Goal: Information Seeking & Learning: Learn about a topic

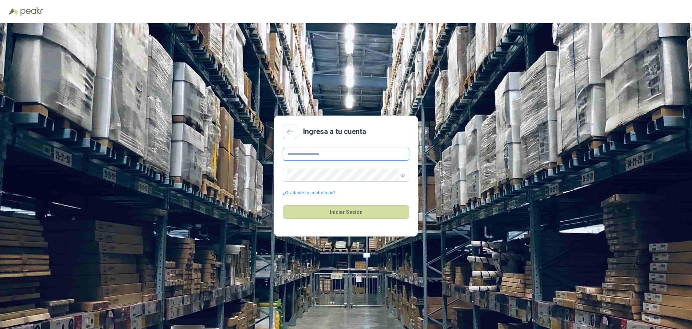
click at [322, 154] on input "text" at bounding box center [346, 153] width 126 height 13
type input "**********"
click at [346, 210] on button "Iniciar Sesión" at bounding box center [346, 212] width 126 height 14
click at [271, 166] on div "**********" at bounding box center [346, 175] width 692 height 305
click at [404, 174] on icon "eye-invisible" at bounding box center [403, 175] width 4 height 4
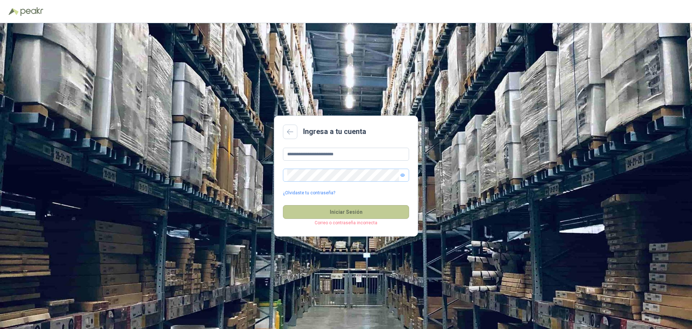
click at [331, 213] on button "Iniciar Sesión" at bounding box center [346, 212] width 126 height 14
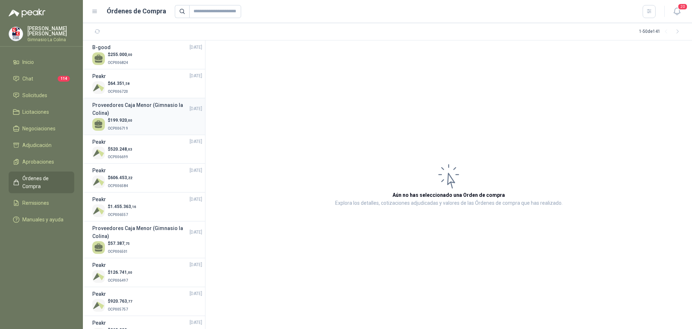
click at [120, 119] on span "199.920 ,00" at bounding box center [121, 120] width 22 height 5
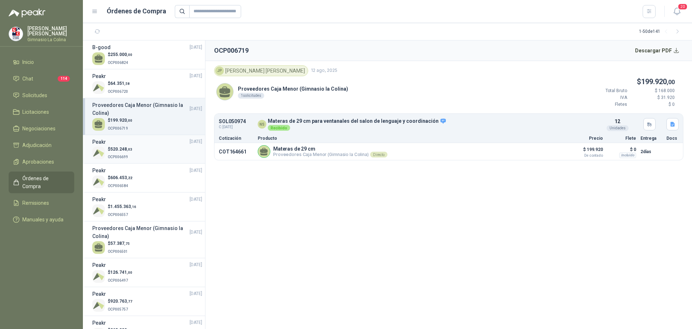
click at [131, 153] on p "OCP006699" at bounding box center [120, 156] width 25 height 8
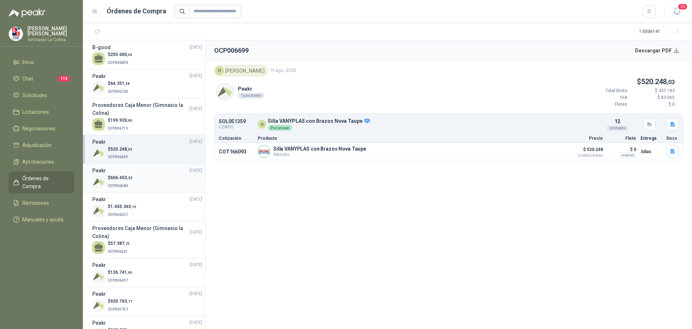
click at [121, 175] on span "606.453 ,22" at bounding box center [121, 177] width 22 height 5
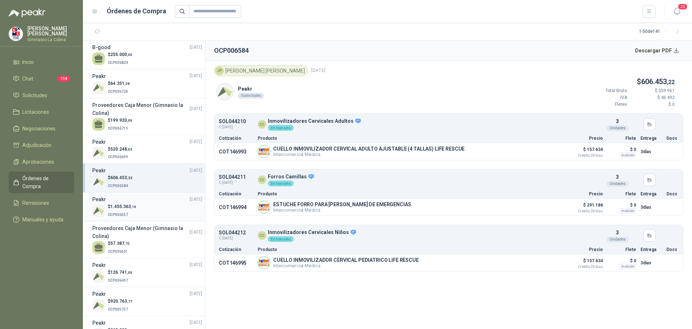
click at [129, 204] on span "1.455.363 ,16" at bounding box center [123, 206] width 26 height 5
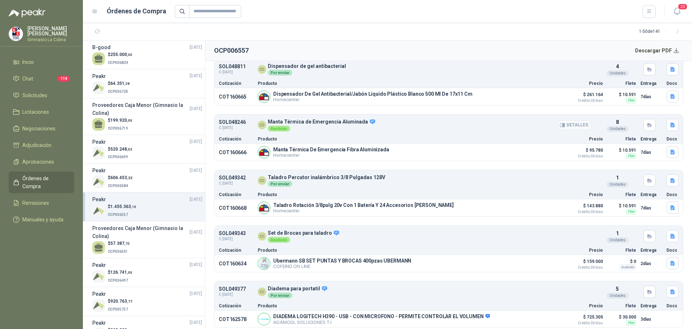
scroll to position [114, 0]
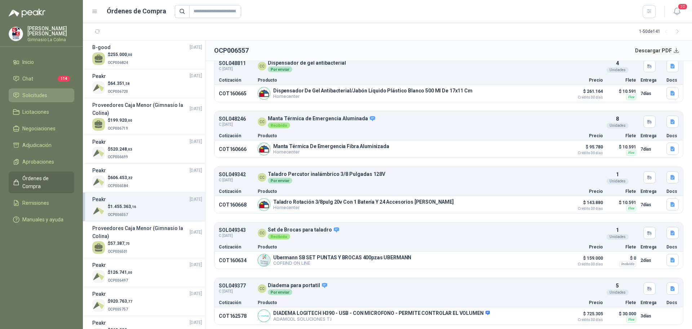
click at [39, 91] on span "Solicitudes" at bounding box center [34, 95] width 25 height 8
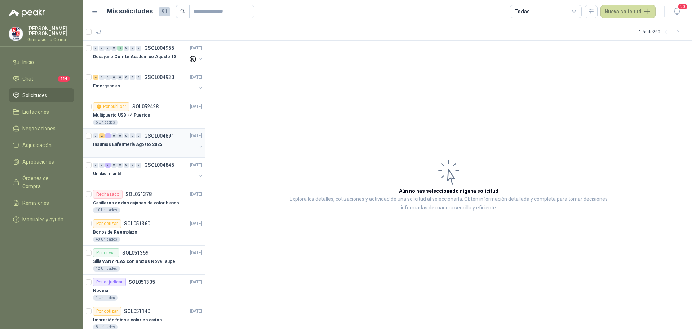
click at [107, 147] on p "Insumos Enfermeria Agosto 2025" at bounding box center [127, 144] width 69 height 7
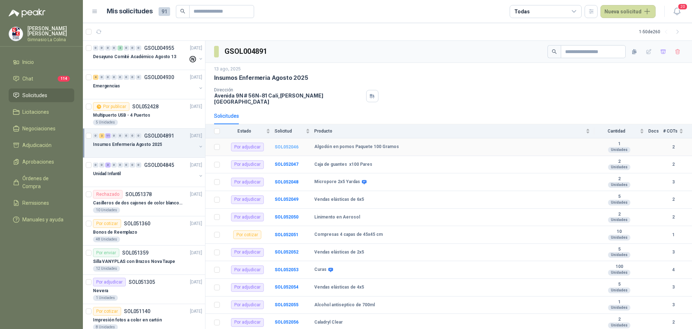
click at [282, 144] on b "SOL052046" at bounding box center [287, 146] width 24 height 5
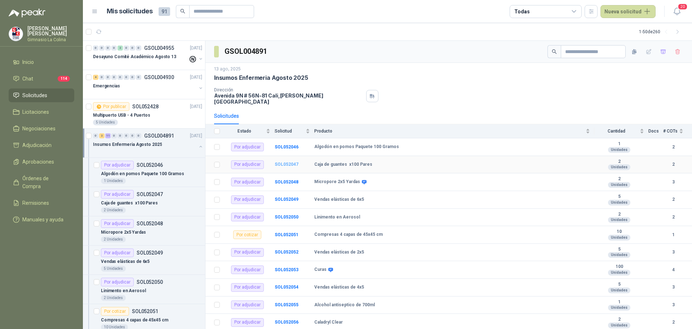
click at [284, 162] on b "SOL052047" at bounding box center [287, 164] width 24 height 5
click at [291, 179] on b "SOL052048" at bounding box center [287, 181] width 24 height 5
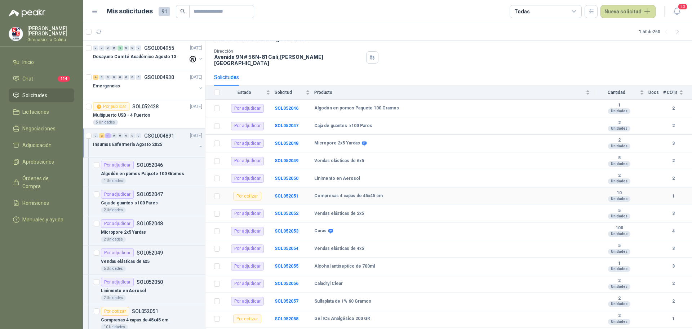
scroll to position [44, 0]
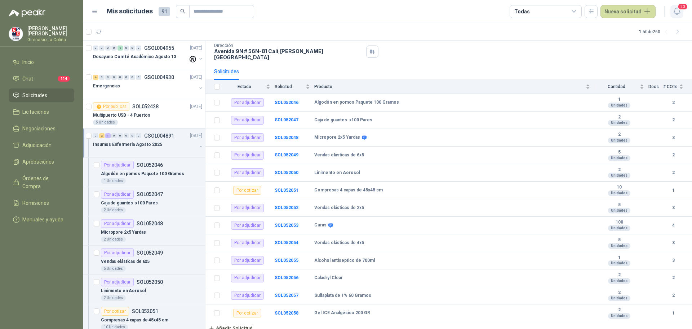
click at [682, 11] on icon "button" at bounding box center [677, 11] width 9 height 9
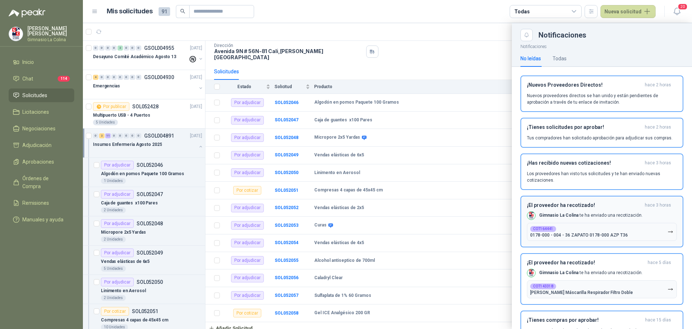
click at [567, 235] on p "0178-000 - 004 - 36 ZAPATO 0178-000 AZP T36" at bounding box center [579, 234] width 98 height 5
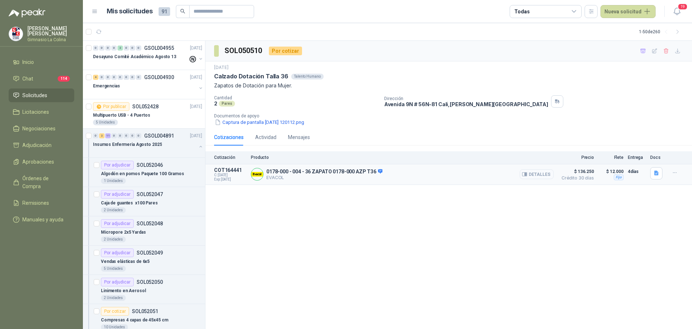
click at [543, 176] on button "Detalles" at bounding box center [537, 174] width 34 height 10
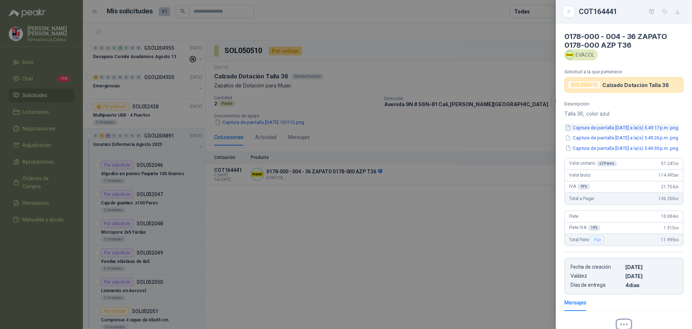
click at [617, 130] on button "Captura de pantalla [DATE] a la(s) 5.49.17 p.m..png" at bounding box center [622, 128] width 115 height 8
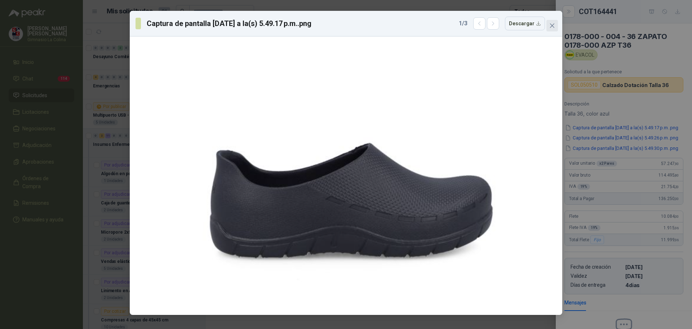
click at [550, 29] on button "Close" at bounding box center [553, 26] width 12 height 12
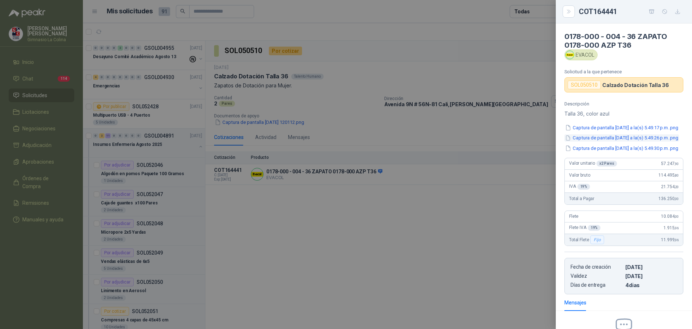
click at [612, 142] on button "Captura de pantalla [DATE] a la(s) 5.49.26 p.m..png" at bounding box center [622, 138] width 115 height 8
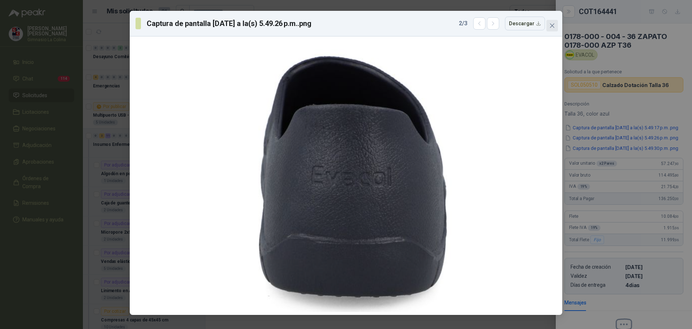
click at [555, 23] on icon "close" at bounding box center [553, 26] width 6 height 6
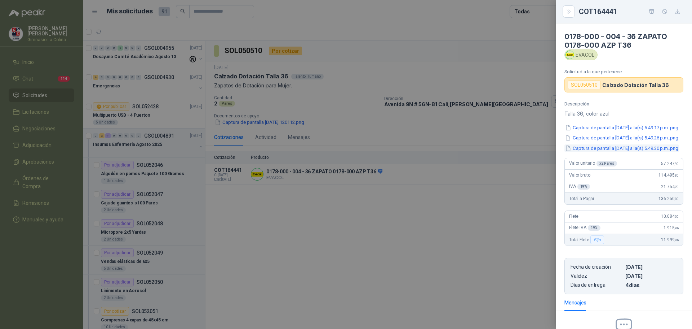
click at [614, 152] on button "Captura de pantalla [DATE] a la(s) 5.49.30 p.m..png" at bounding box center [622, 148] width 115 height 8
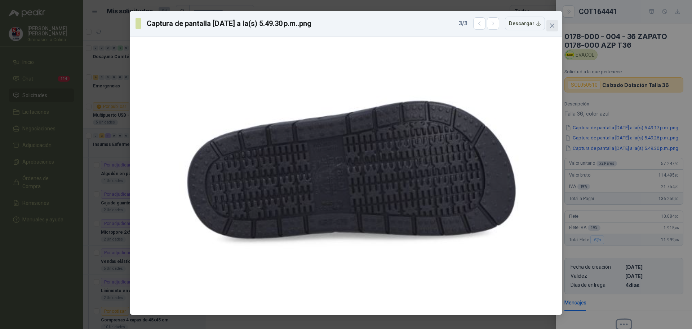
click at [549, 25] on span "Close" at bounding box center [553, 26] width 12 height 6
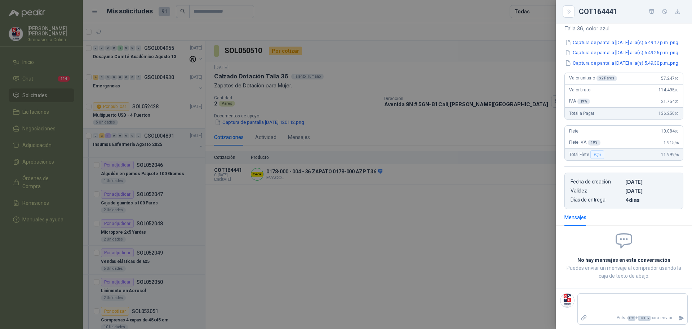
scroll to position [102, 0]
click at [414, 67] on div at bounding box center [346, 164] width 692 height 329
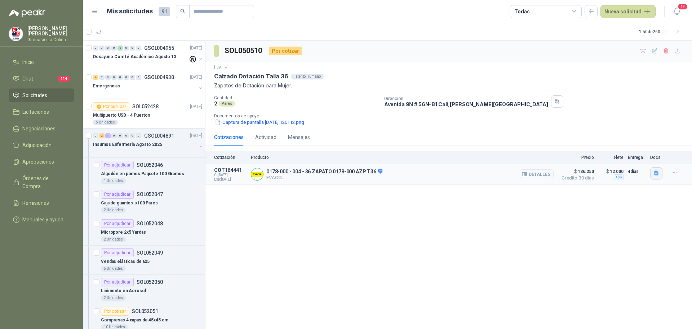
click at [656, 175] on icon "button" at bounding box center [657, 173] width 4 height 5
click at [591, 194] on div "SOL050510 Por cotizar [DATE] Calzado Dotación Talla 36 Talento Humano Zapatos d…" at bounding box center [449, 185] width 487 height 288
click at [536, 174] on button "Detalles" at bounding box center [537, 174] width 34 height 10
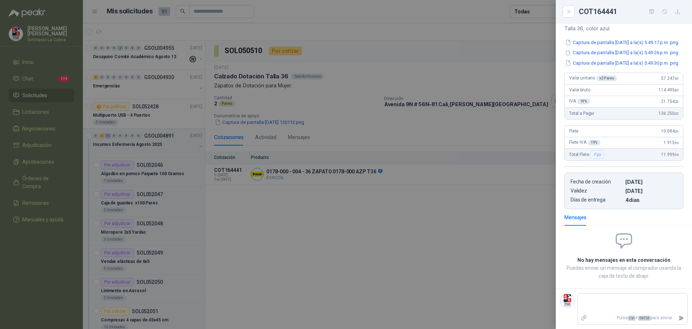
click at [352, 207] on div at bounding box center [346, 164] width 692 height 329
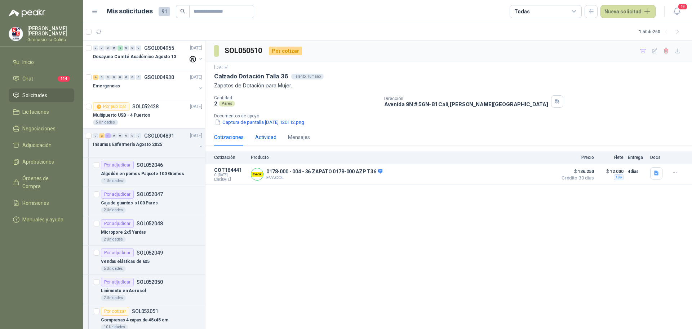
click at [265, 136] on div "Actividad" at bounding box center [265, 137] width 21 height 8
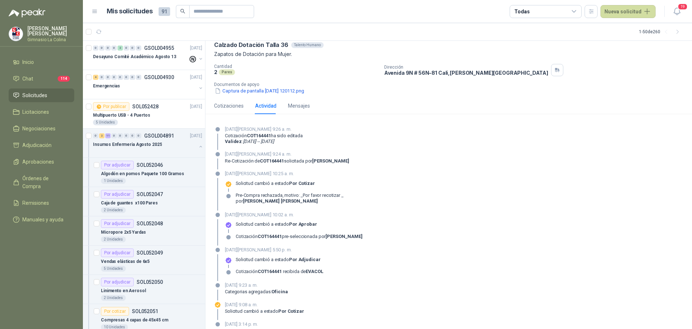
scroll to position [0, 0]
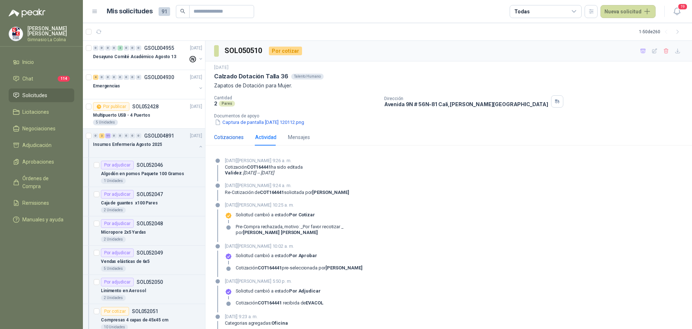
click at [239, 140] on div "Cotizaciones" at bounding box center [229, 137] width 30 height 8
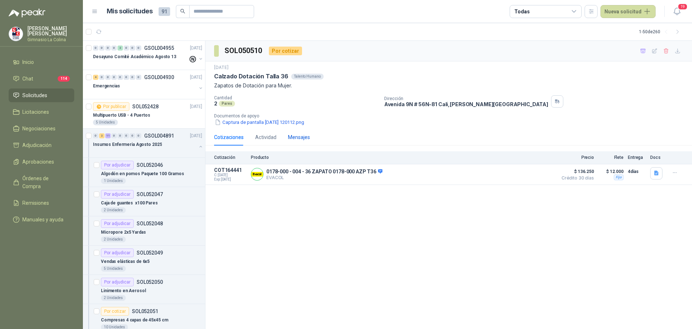
click at [301, 136] on div "Mensajes" at bounding box center [299, 137] width 22 height 8
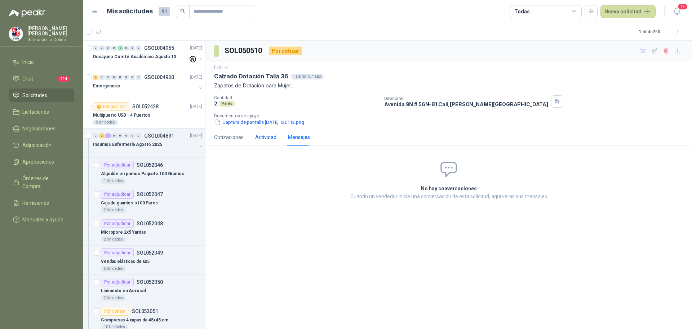
click at [265, 135] on div "Actividad" at bounding box center [265, 137] width 21 height 8
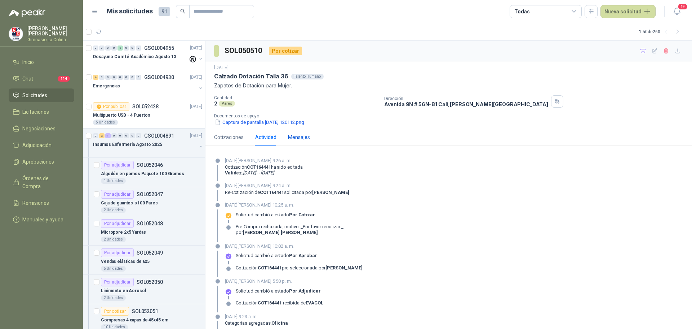
click at [291, 138] on div "Mensajes" at bounding box center [299, 137] width 22 height 8
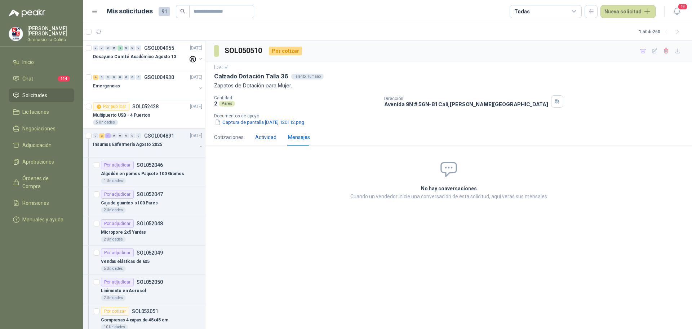
click at [257, 137] on div "Actividad" at bounding box center [265, 137] width 21 height 8
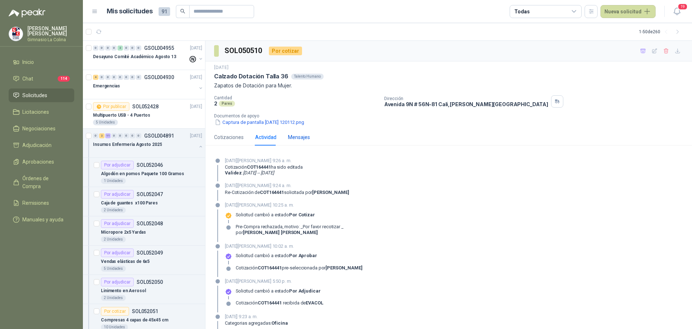
click at [304, 135] on div "Mensajes" at bounding box center [299, 137] width 22 height 8
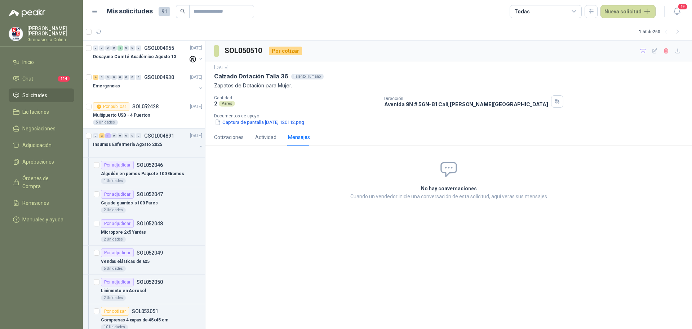
click at [38, 91] on span "Solicitudes" at bounding box center [34, 95] width 25 height 8
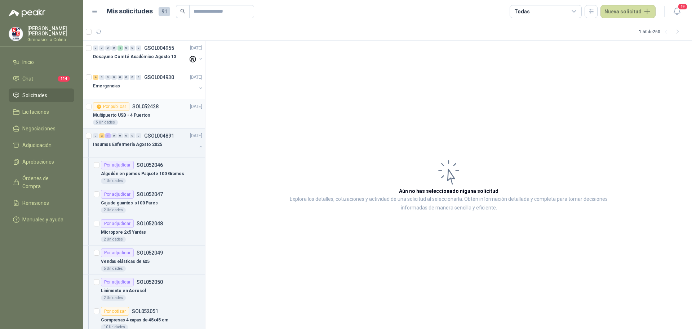
click at [101, 105] on icon at bounding box center [98, 106] width 5 height 5
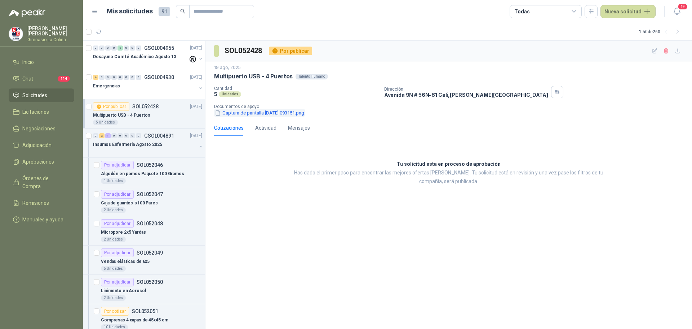
click at [255, 111] on button "Captura de pantalla [DATE] 093151.png" at bounding box center [259, 113] width 91 height 8
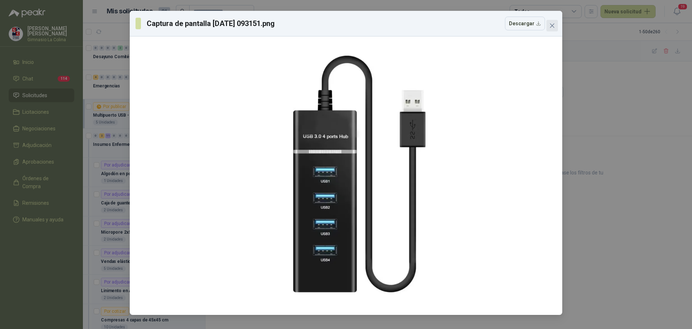
click at [550, 28] on button "Close" at bounding box center [553, 26] width 12 height 12
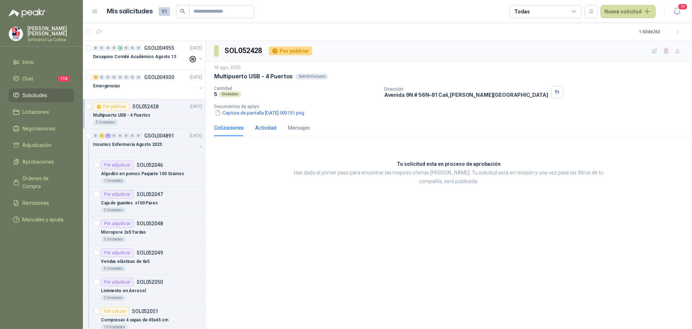
click at [262, 127] on div "Actividad" at bounding box center [265, 128] width 21 height 8
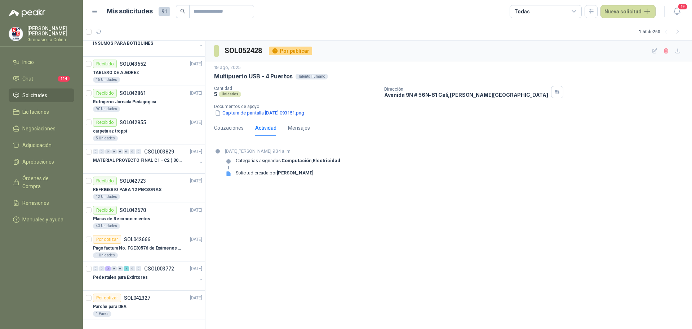
scroll to position [1562, 0]
click at [23, 76] on span "Chat" at bounding box center [27, 79] width 11 height 8
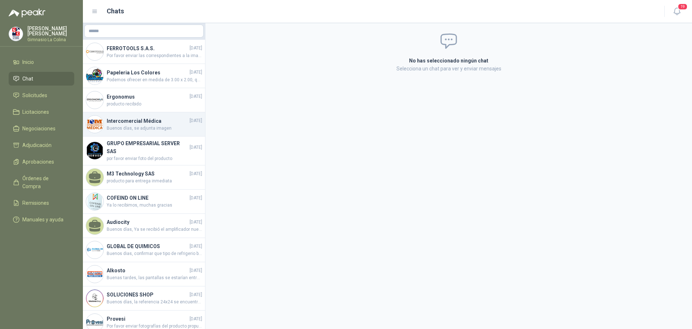
click at [128, 129] on span "Buenos días, se adjunta imagen" at bounding box center [155, 128] width 96 height 7
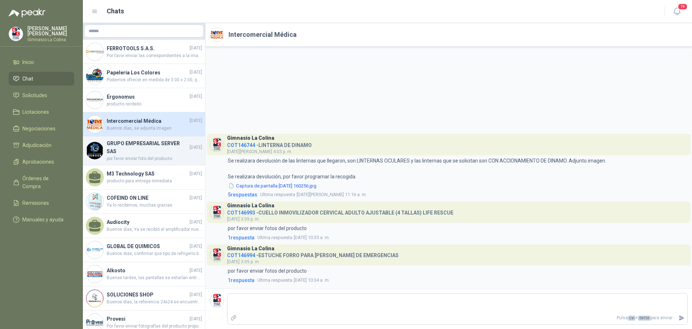
click at [127, 151] on h4 "GRUPO EMPRESARIAL SERVER SAS" at bounding box center [147, 147] width 81 height 16
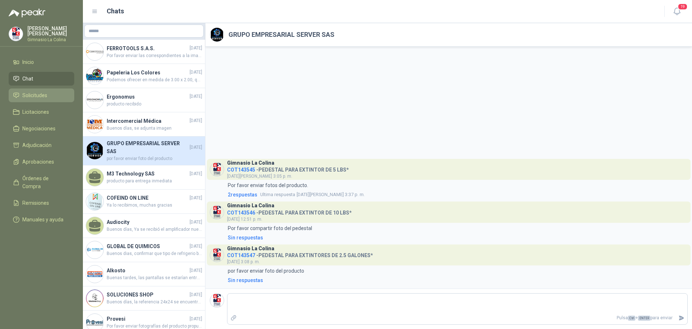
click at [24, 96] on span "Solicitudes" at bounding box center [34, 95] width 25 height 8
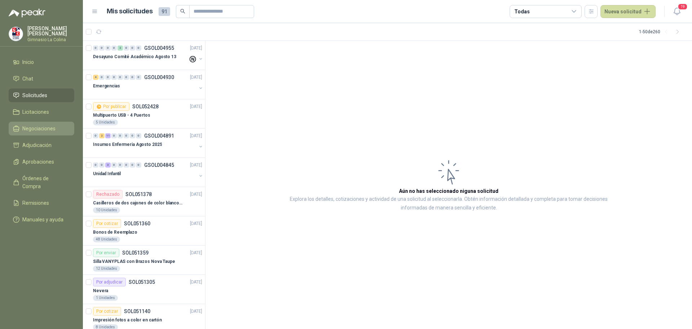
click at [25, 127] on span "Negociaciones" at bounding box center [38, 128] width 33 height 8
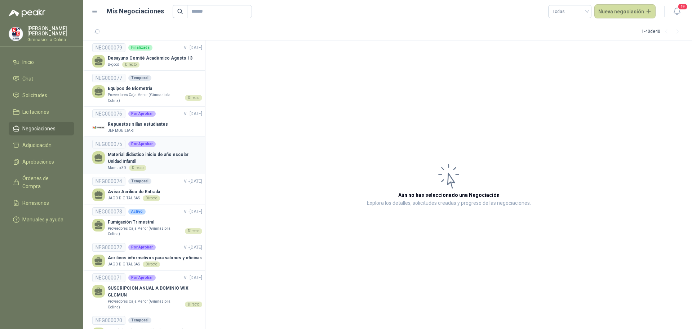
click at [128, 157] on p "Material didáctico inicio de año escolar Unidad Infantil" at bounding box center [155, 158] width 94 height 14
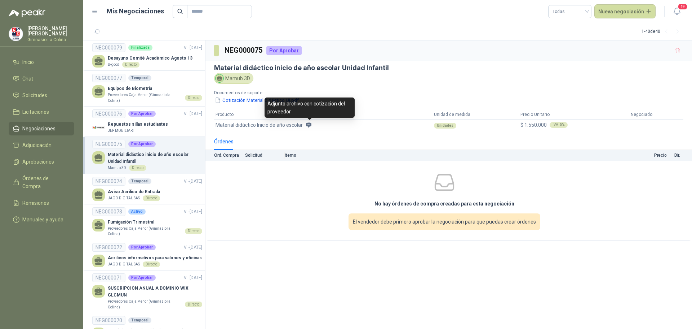
click at [310, 124] on icon at bounding box center [308, 124] width 5 height 5
click at [244, 99] on button "Cotización Material didáctico UI.pdf" at bounding box center [256, 100] width 85 height 8
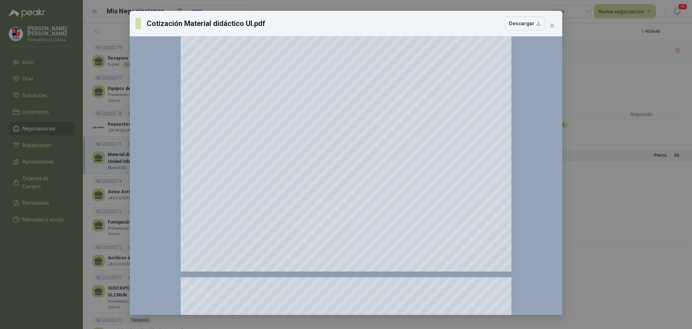
scroll to position [1322, 0]
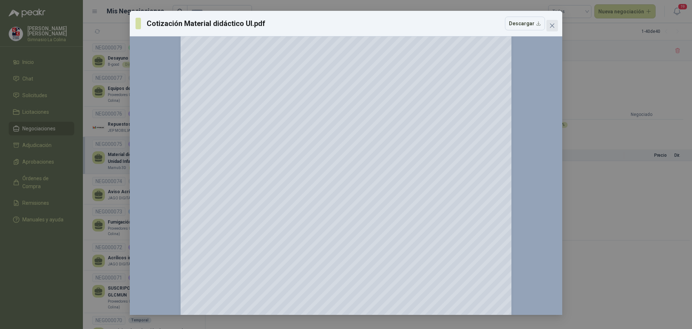
click at [552, 26] on icon "close" at bounding box center [552, 25] width 4 height 4
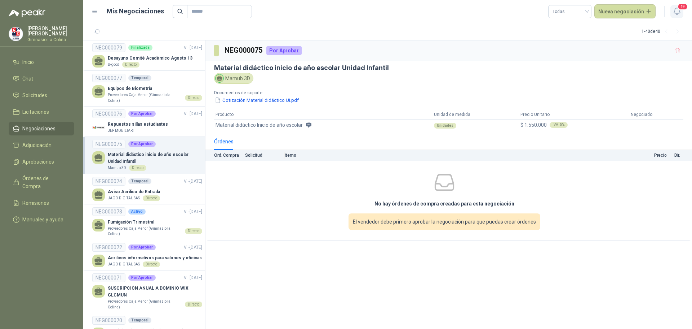
click at [682, 10] on span "19" at bounding box center [683, 6] width 10 height 7
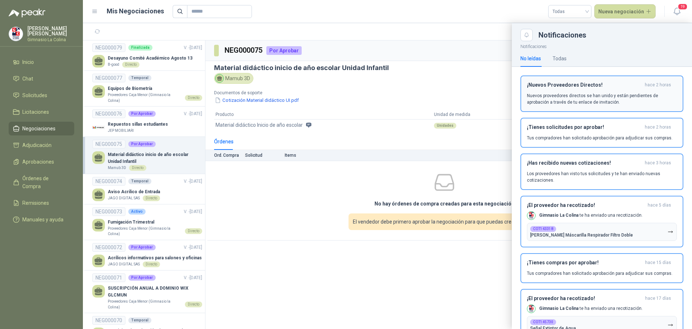
click at [616, 100] on p "Nuevos proveedores directos se han unido y están pendientes de aprobación a tra…" at bounding box center [602, 98] width 150 height 13
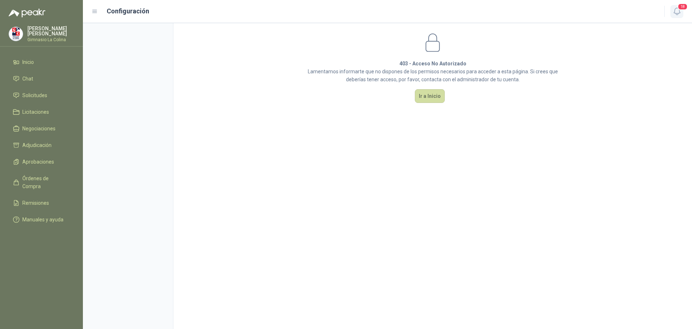
click at [683, 11] on button "18" at bounding box center [677, 11] width 13 height 13
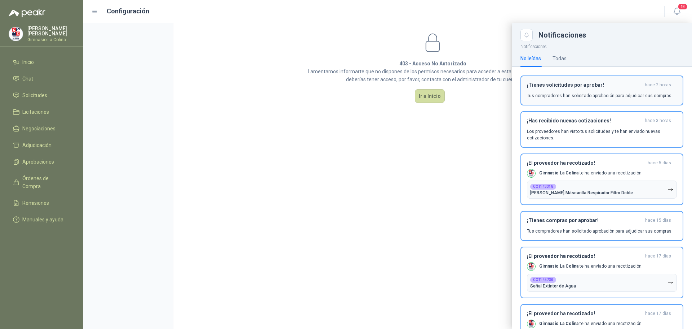
click at [604, 95] on p "Tus compradores han solicitado aprobación para adjudicar sus compras." at bounding box center [600, 95] width 146 height 6
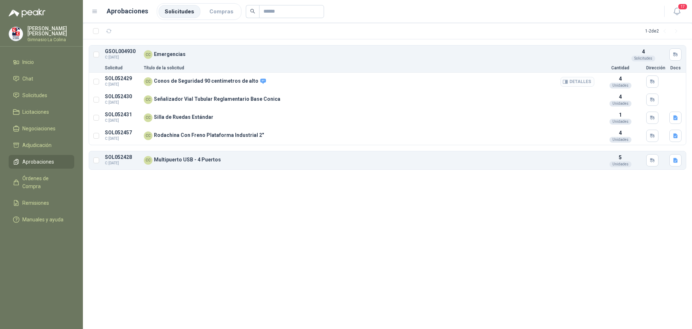
click at [581, 80] on button "Detalles" at bounding box center [578, 82] width 34 height 10
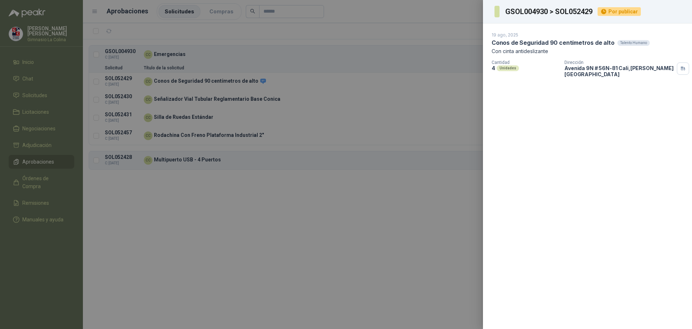
click at [433, 93] on div at bounding box center [346, 164] width 692 height 329
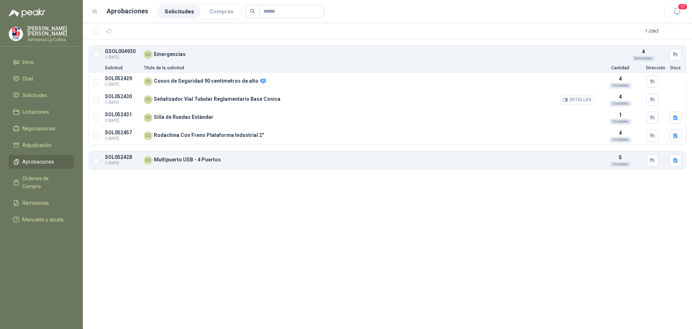
click at [579, 100] on button "Detalles" at bounding box center [578, 100] width 34 height 10
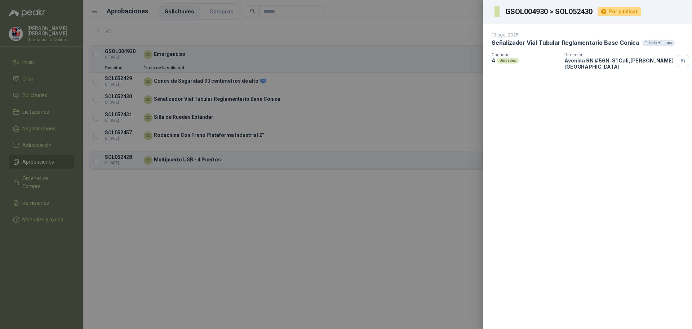
click at [343, 104] on div at bounding box center [346, 164] width 692 height 329
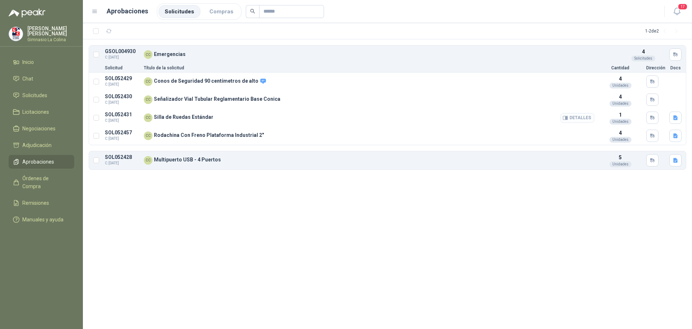
click at [580, 116] on button "Detalles" at bounding box center [578, 118] width 34 height 10
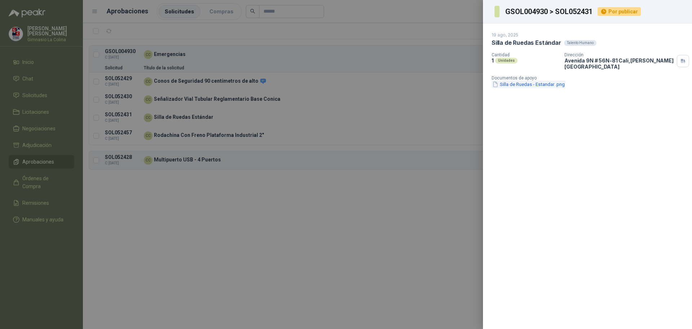
click at [535, 82] on button "Silla de Ruedas - Estandar .png" at bounding box center [529, 84] width 74 height 8
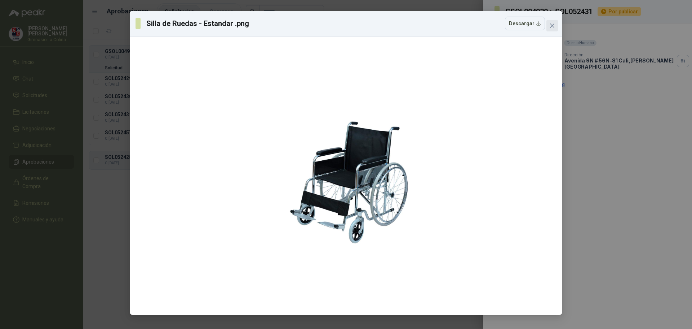
click at [550, 25] on icon "close" at bounding box center [553, 26] width 6 height 6
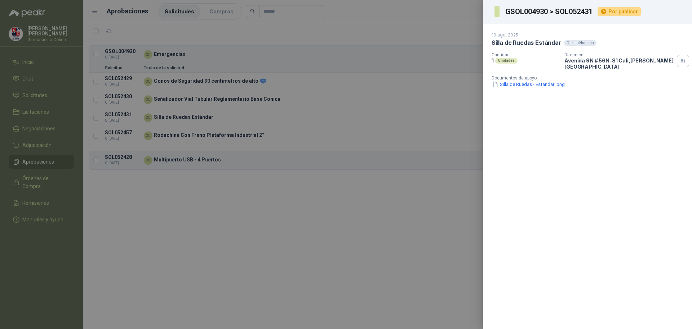
click at [408, 107] on div at bounding box center [346, 164] width 692 height 329
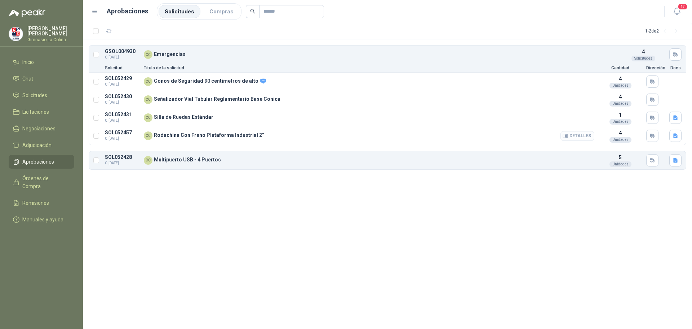
click at [586, 137] on button "Detalles" at bounding box center [578, 136] width 34 height 10
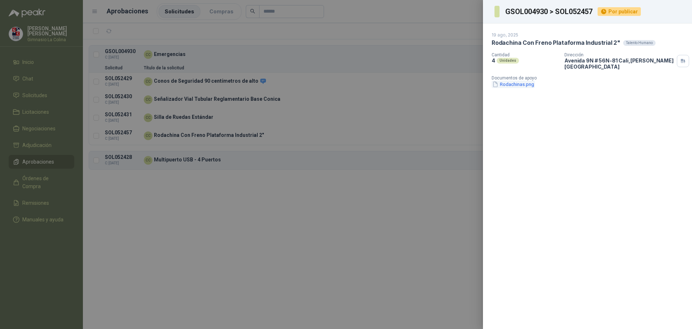
click at [517, 80] on button "Rodachinas.png" at bounding box center [513, 84] width 43 height 8
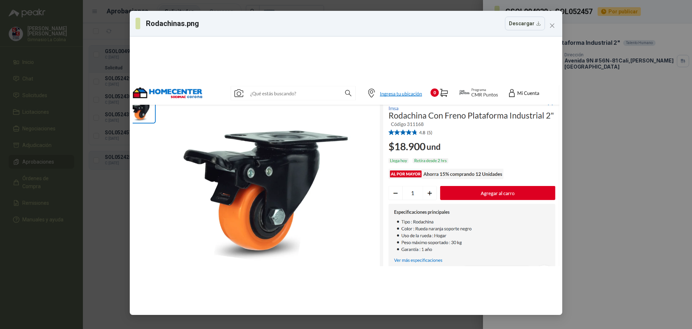
click at [556, 31] on div "Rodachinas.png Descargar" at bounding box center [346, 24] width 433 height 26
click at [553, 23] on icon "close" at bounding box center [553, 26] width 6 height 6
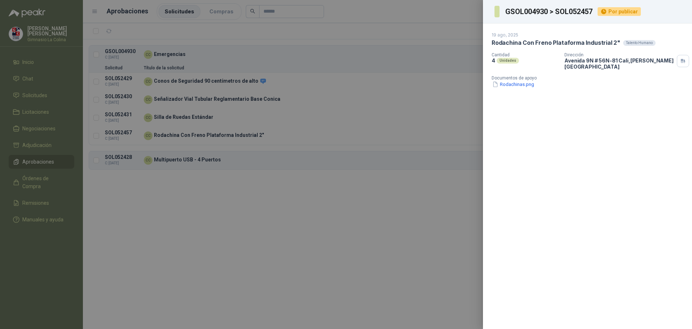
click at [369, 105] on div at bounding box center [346, 164] width 692 height 329
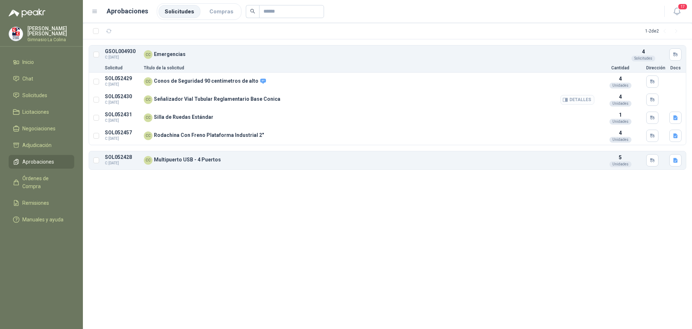
click at [581, 99] on button "Detalles" at bounding box center [578, 100] width 34 height 10
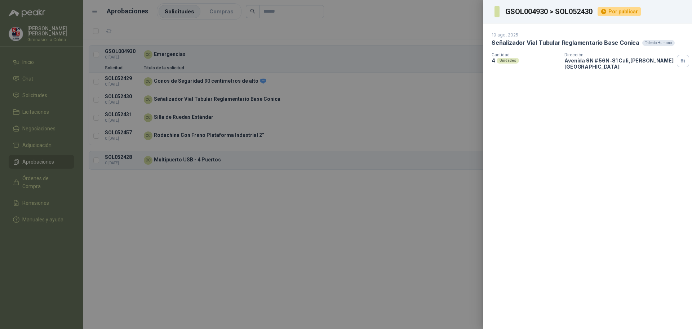
click at [298, 101] on div at bounding box center [346, 164] width 692 height 329
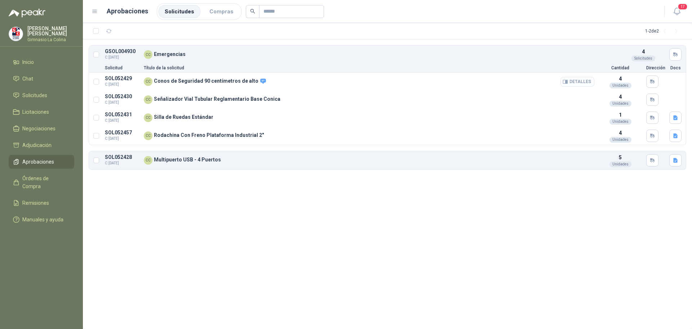
click at [581, 82] on button "Detalles" at bounding box center [578, 82] width 34 height 10
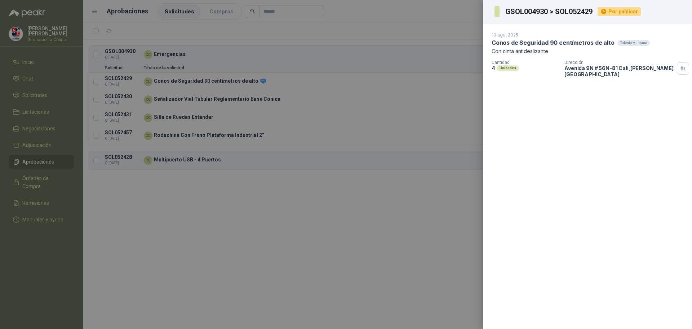
click at [380, 100] on div at bounding box center [346, 164] width 692 height 329
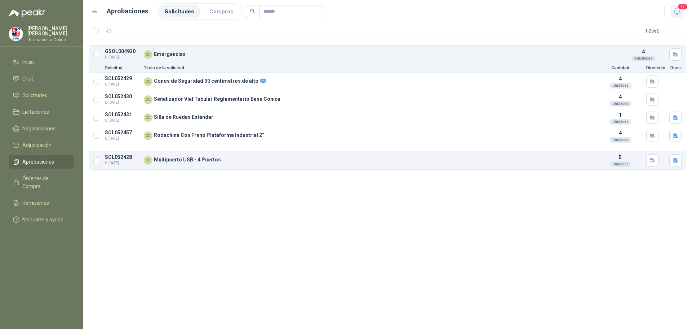
click at [680, 5] on span "17" at bounding box center [683, 6] width 10 height 7
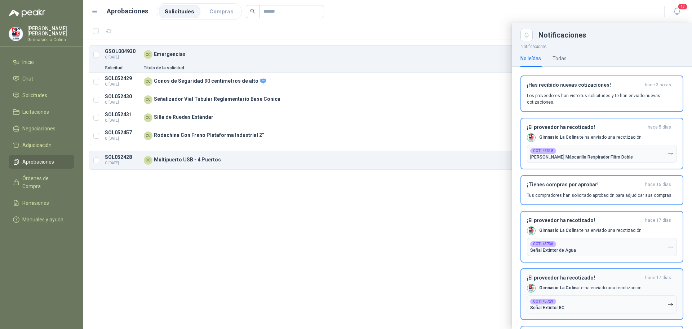
click at [568, 286] on b "Gimnasio La Colina" at bounding box center [558, 287] width 39 height 5
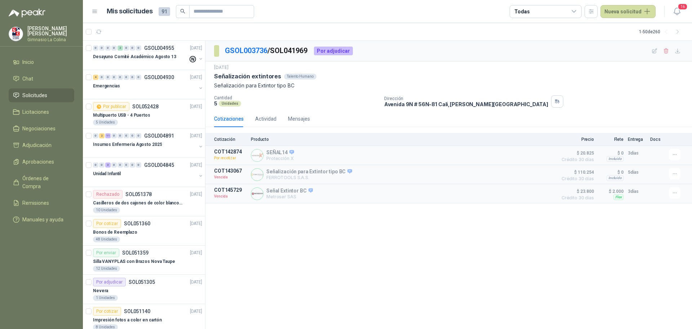
click at [32, 95] on span "Solicitudes" at bounding box center [34, 95] width 25 height 8
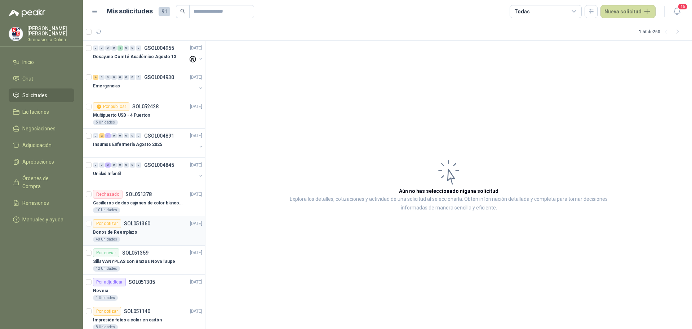
click at [110, 235] on p "Bonos de Reemplazo" at bounding box center [115, 232] width 44 height 7
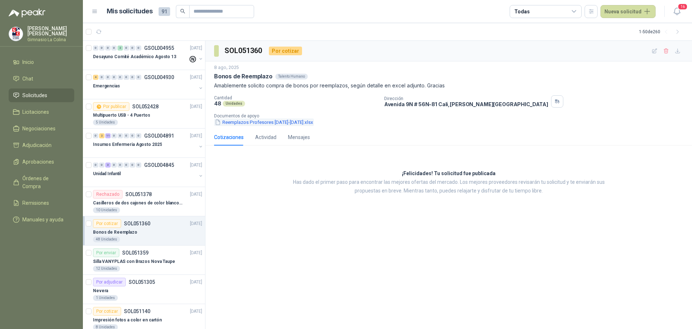
click at [247, 124] on button "Reemplazos Profesores [DATE]-[DATE].xlsx" at bounding box center [264, 122] width 100 height 8
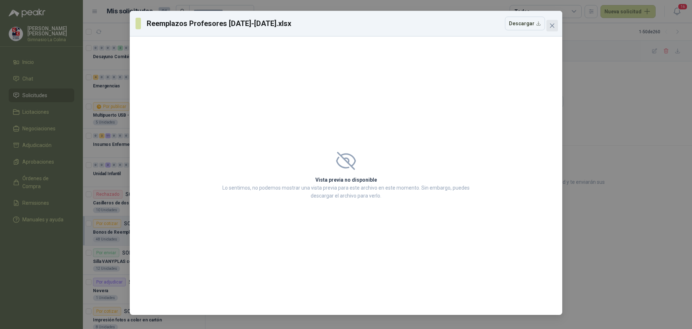
click at [555, 23] on icon "close" at bounding box center [553, 26] width 6 height 6
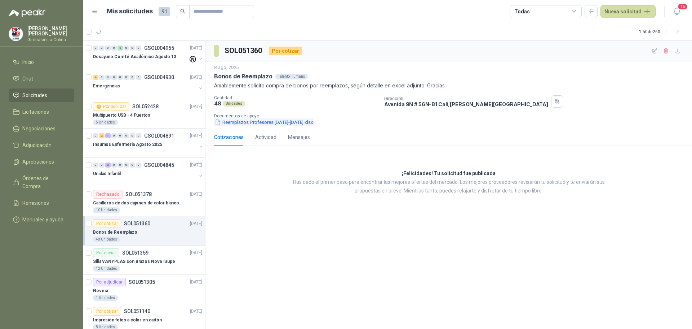
click at [293, 119] on button "Reemplazos Profesores [DATE]-[DATE].xlsx" at bounding box center [264, 122] width 100 height 8
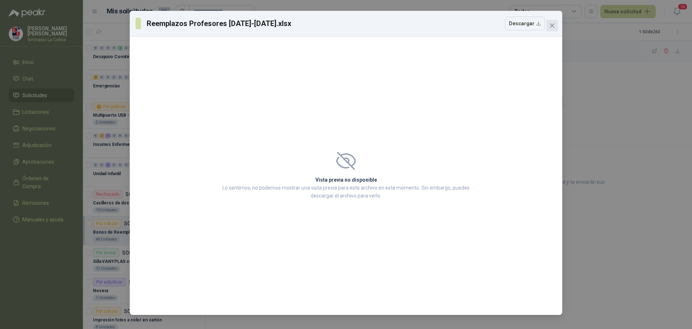
click at [554, 26] on icon "close" at bounding box center [553, 26] width 6 height 6
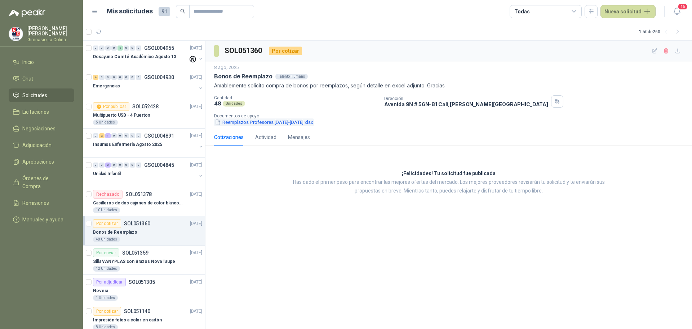
click at [269, 120] on button "Reemplazos Profesores [DATE]-[DATE].xlsx" at bounding box center [264, 122] width 100 height 8
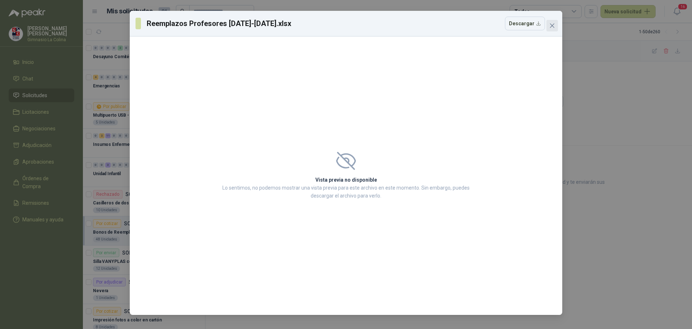
click at [552, 23] on icon "close" at bounding box center [553, 26] width 6 height 6
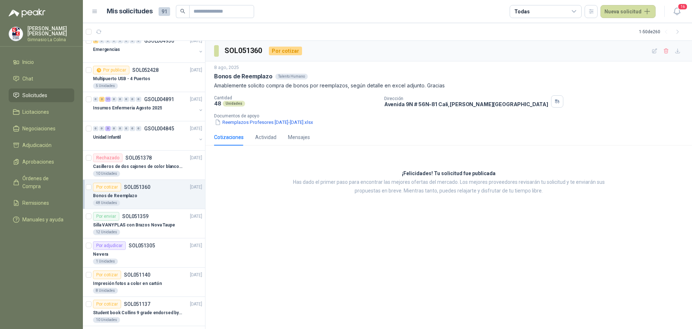
scroll to position [72, 0]
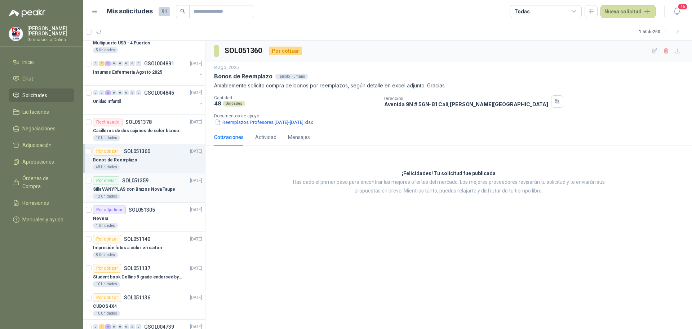
click at [102, 190] on p "Silla VANYPLAS con Brazos Nova Taupe" at bounding box center [134, 189] width 82 height 7
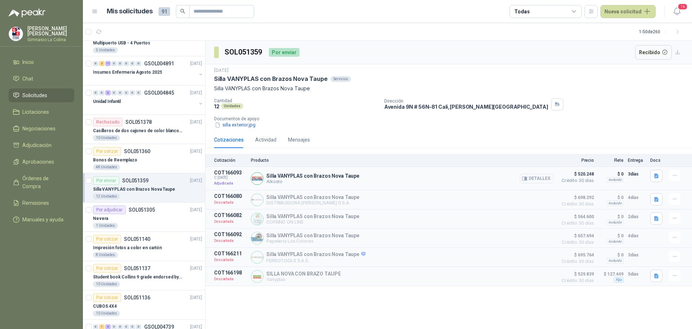
click at [305, 176] on p "Silla VANYPLAS con Brazos Nova Taupe" at bounding box center [312, 176] width 93 height 6
click at [543, 177] on button "Detalles" at bounding box center [537, 178] width 34 height 10
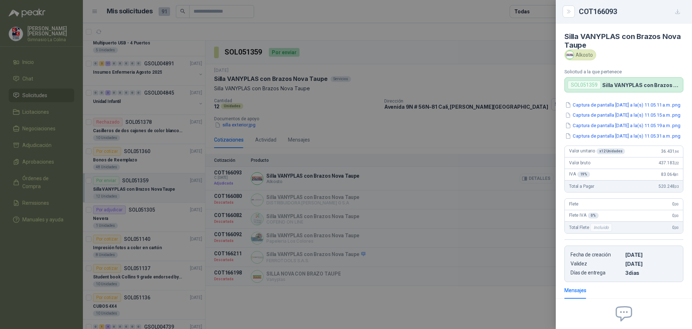
scroll to position [91, 0]
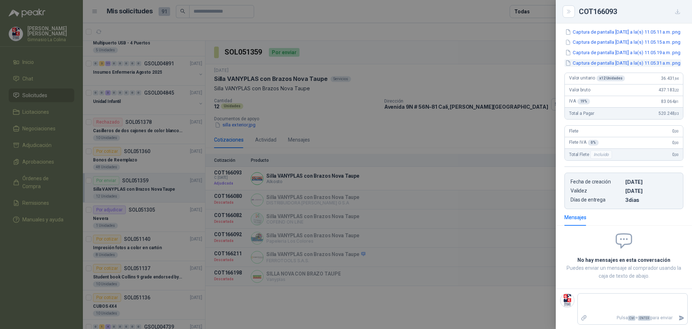
click at [614, 66] on button "Captura de pantalla [DATE] a la(s) 11.05.31 a.m..png" at bounding box center [623, 63] width 117 height 8
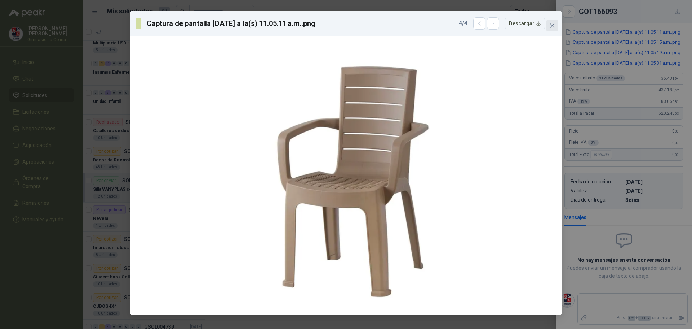
click at [552, 25] on icon "close" at bounding box center [552, 25] width 4 height 4
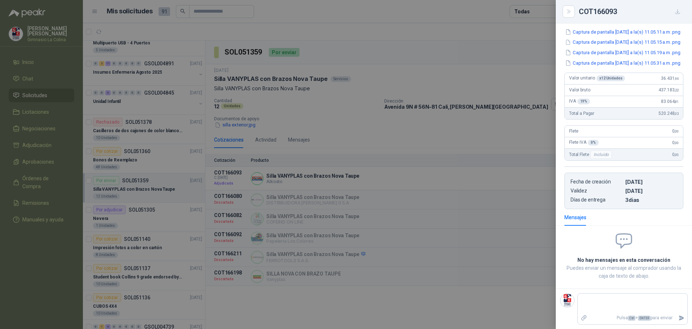
click at [463, 98] on div at bounding box center [346, 164] width 692 height 329
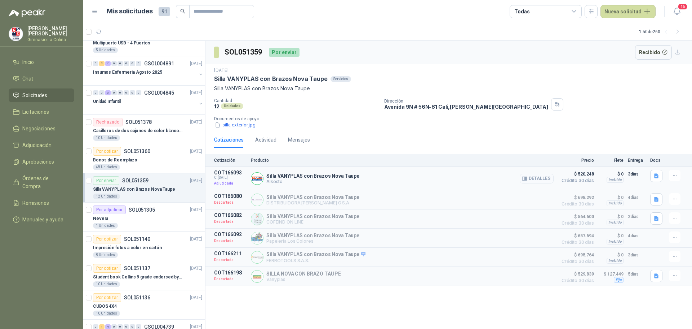
click at [536, 179] on button "Detalles" at bounding box center [537, 178] width 34 height 10
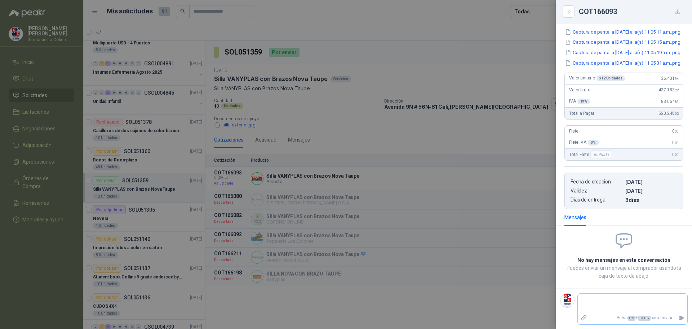
scroll to position [95, 0]
click at [476, 233] on div at bounding box center [346, 164] width 692 height 329
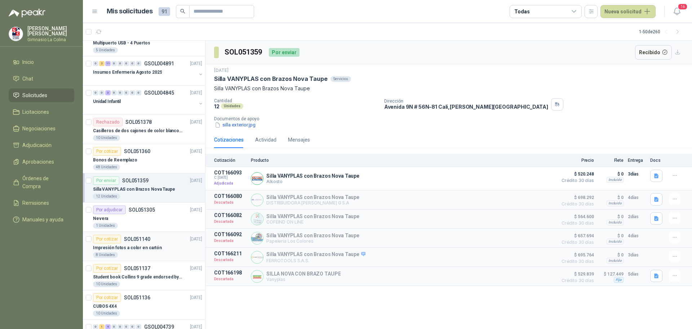
click at [116, 248] on p "Impresión fotos a color en cartón" at bounding box center [127, 247] width 69 height 7
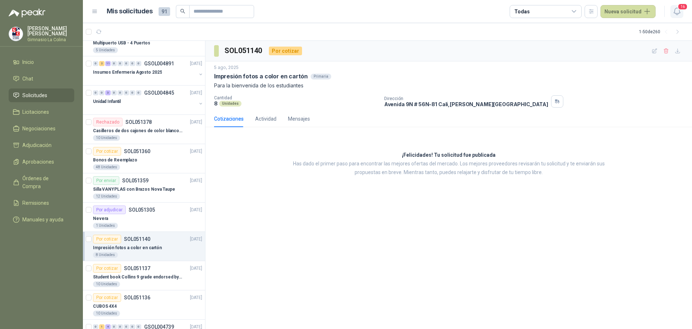
click at [682, 11] on button "16" at bounding box center [677, 11] width 13 height 13
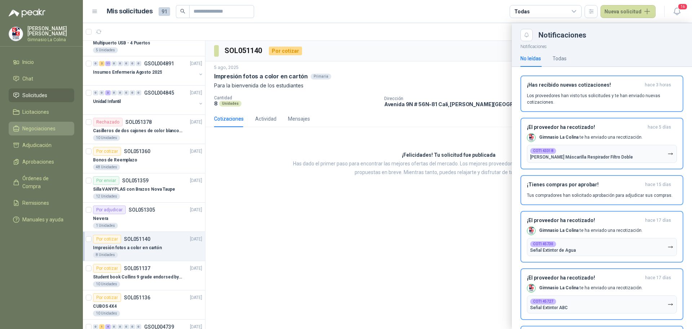
click at [42, 125] on span "Negociaciones" at bounding box center [38, 128] width 33 height 8
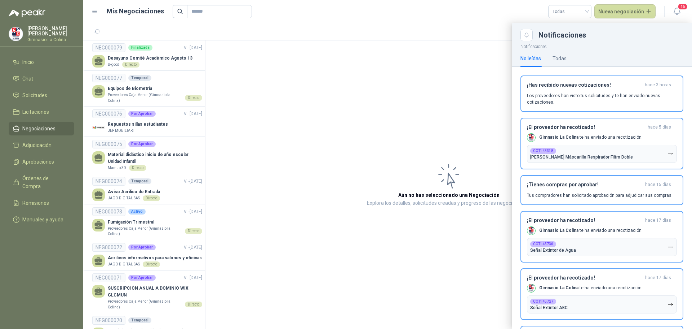
drag, startPoint x: 202, startPoint y: 95, endPoint x: 149, endPoint y: 44, distance: 73.2
click at [203, 159] on div at bounding box center [387, 175] width 609 height 305
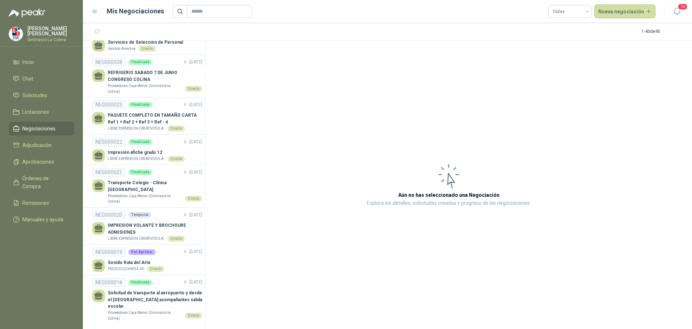
scroll to position [1136, 0]
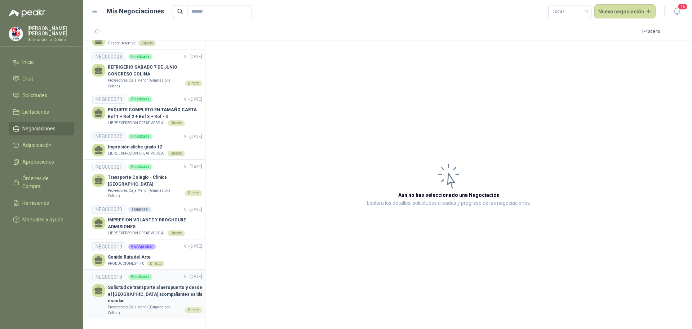
click at [133, 304] on p "Proveedores Caja Menor (Gimnasio la Colina)" at bounding box center [145, 309] width 74 height 11
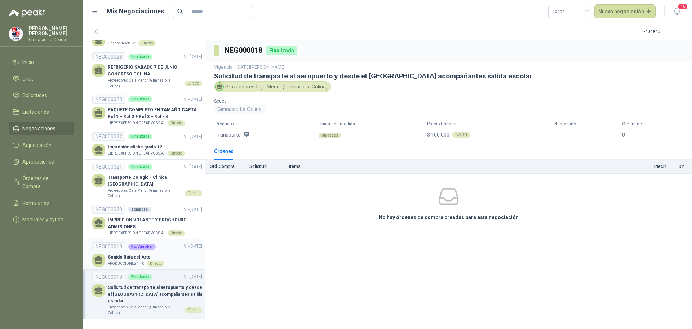
click at [140, 243] on div "Por Aprobar" at bounding box center [141, 246] width 27 height 6
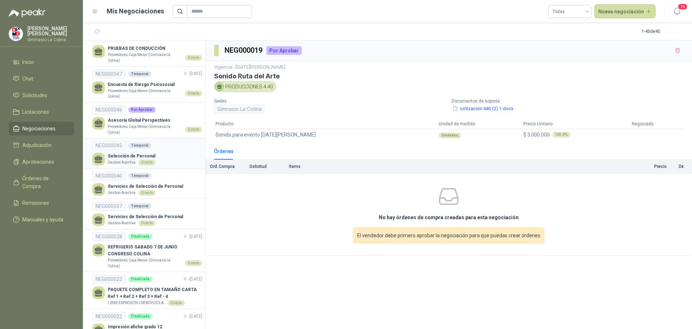
scroll to position [991, 0]
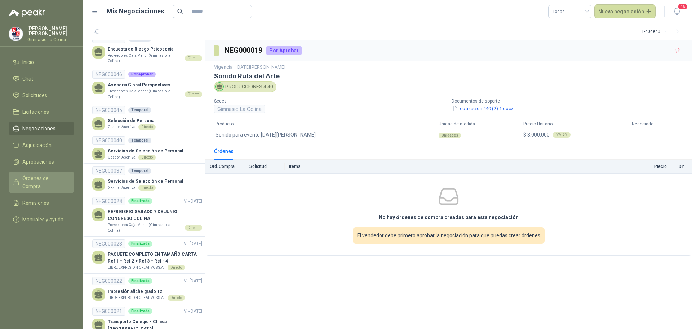
click at [40, 179] on span "Órdenes de Compra" at bounding box center [44, 182] width 45 height 16
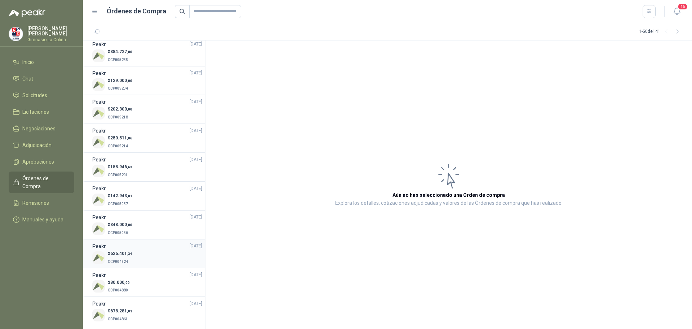
scroll to position [1209, 0]
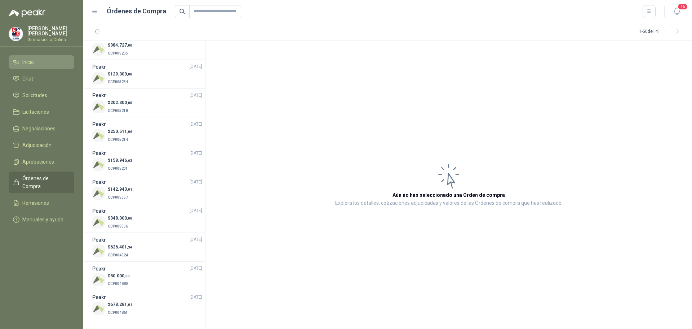
click at [27, 58] on span "Inicio" at bounding box center [28, 62] width 12 height 8
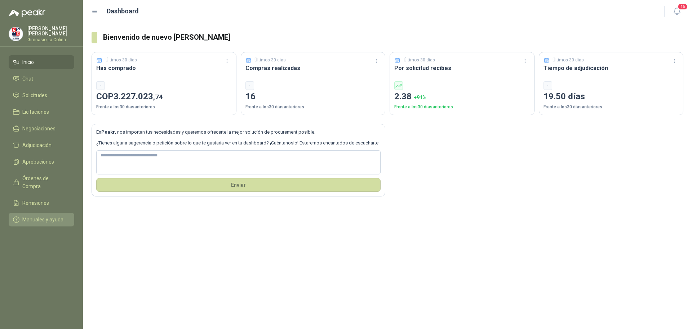
click at [32, 212] on link "Manuales y ayuda" at bounding box center [42, 219] width 66 height 14
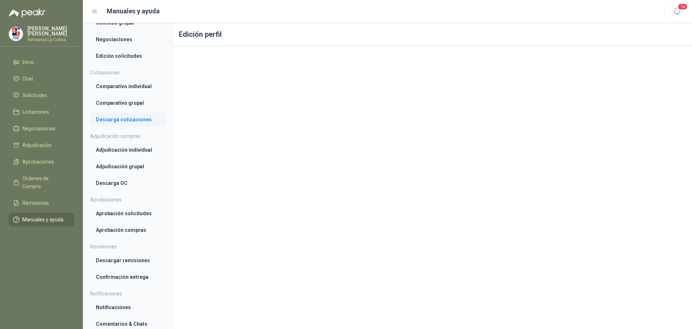
scroll to position [189, 0]
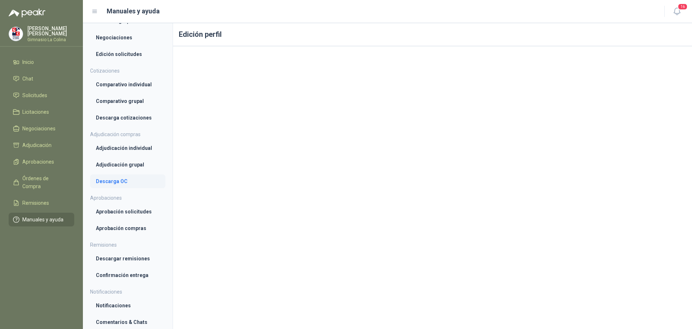
click at [121, 179] on li "Descarga OC" at bounding box center [128, 181] width 64 height 8
click at [124, 165] on li "Adjudicación grupal" at bounding box center [128, 164] width 64 height 8
click at [131, 148] on li "Adjudicación individual" at bounding box center [128, 148] width 64 height 8
click at [127, 118] on li "Descarga cotizaciones" at bounding box center [128, 118] width 64 height 8
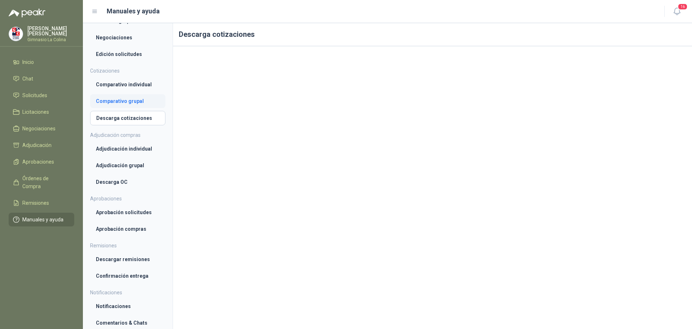
click at [131, 98] on li "Comparativo grupal" at bounding box center [128, 101] width 64 height 8
click at [137, 84] on li "Comparativo individual" at bounding box center [128, 84] width 64 height 8
click at [123, 257] on li "Descargar remisiones" at bounding box center [128, 259] width 64 height 8
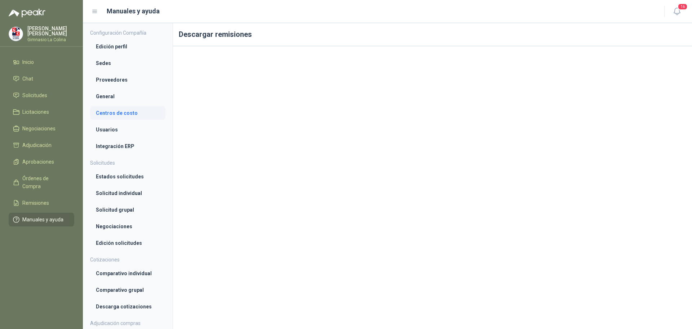
click at [123, 113] on li "Centros de costo" at bounding box center [128, 113] width 64 height 8
click at [117, 98] on li "General" at bounding box center [128, 96] width 64 height 8
click at [120, 83] on li "Proveedores" at bounding box center [128, 80] width 64 height 8
click at [118, 65] on li "Sedes" at bounding box center [128, 63] width 64 height 8
click at [129, 50] on li "Edición perfil" at bounding box center [128, 47] width 64 height 8
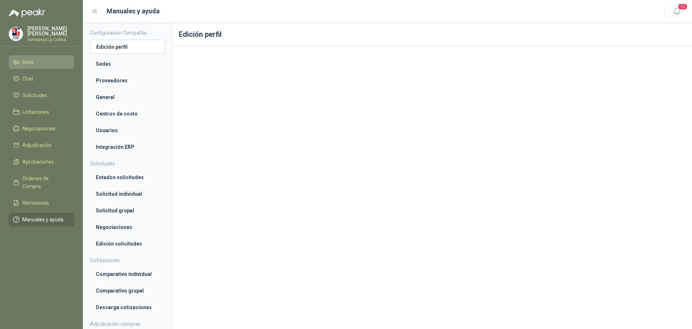
click at [19, 59] on icon at bounding box center [16, 62] width 6 height 6
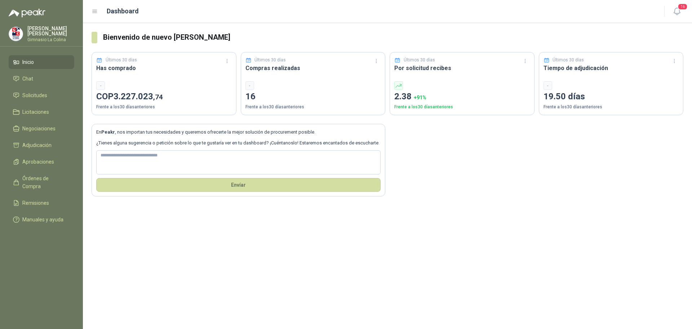
click at [435, 109] on p "Frente a los 30 días anteriores" at bounding box center [463, 106] width 136 height 7
click at [366, 77] on button "Últimos 7 días" at bounding box center [356, 76] width 49 height 12
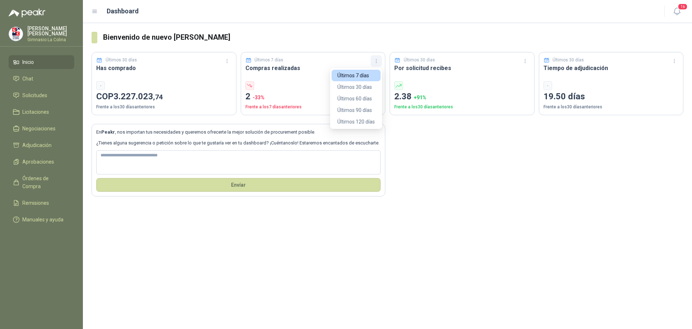
click at [376, 62] on icon "button" at bounding box center [377, 61] width 6 height 6
click at [368, 98] on button "Últimos 60 días" at bounding box center [356, 99] width 49 height 12
click at [377, 60] on icon "button" at bounding box center [376, 59] width 1 height 1
click at [365, 89] on button "Últimos 30 días" at bounding box center [356, 87] width 49 height 12
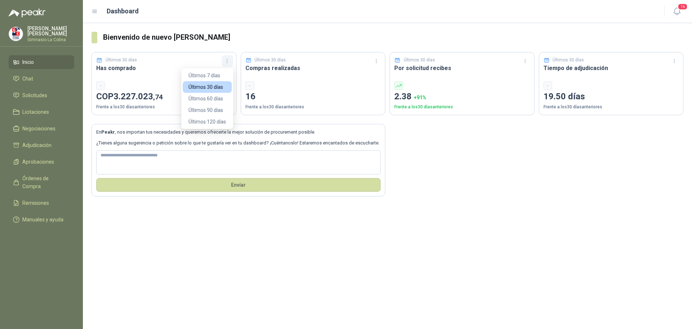
click at [226, 61] on icon "button" at bounding box center [227, 61] width 6 height 6
click at [216, 86] on button "Últimos 30 días" at bounding box center [207, 87] width 49 height 12
click at [93, 12] on icon at bounding box center [95, 11] width 6 height 6
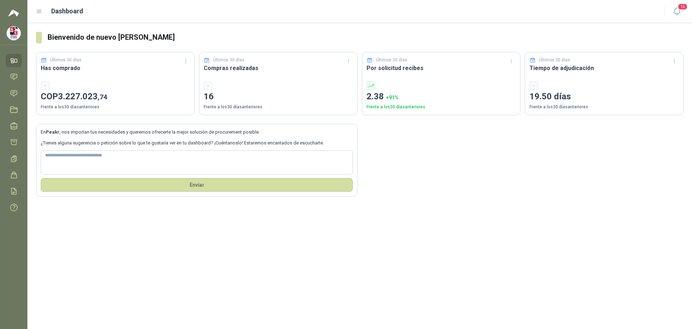
click at [39, 9] on icon at bounding box center [39, 11] width 6 height 6
